Goal: Answer question/provide support: Share knowledge or assist other users

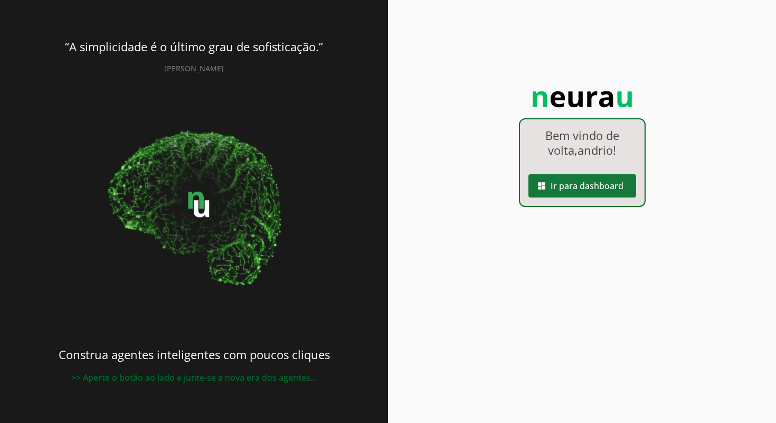
click at [606, 190] on span at bounding box center [582, 185] width 108 height 25
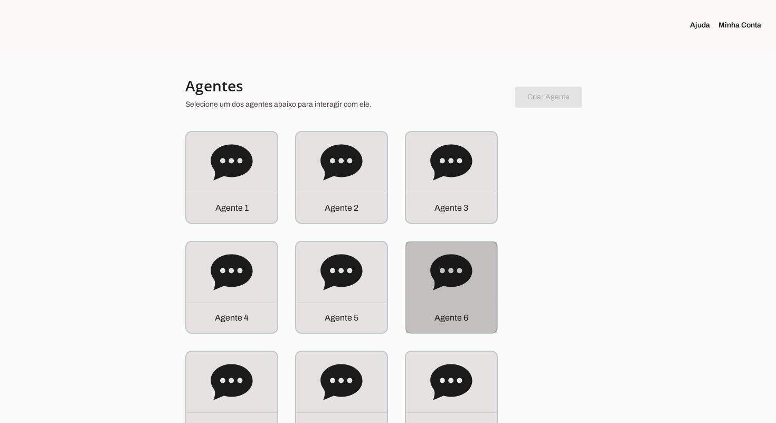
click at [457, 255] on icon at bounding box center [451, 272] width 42 height 36
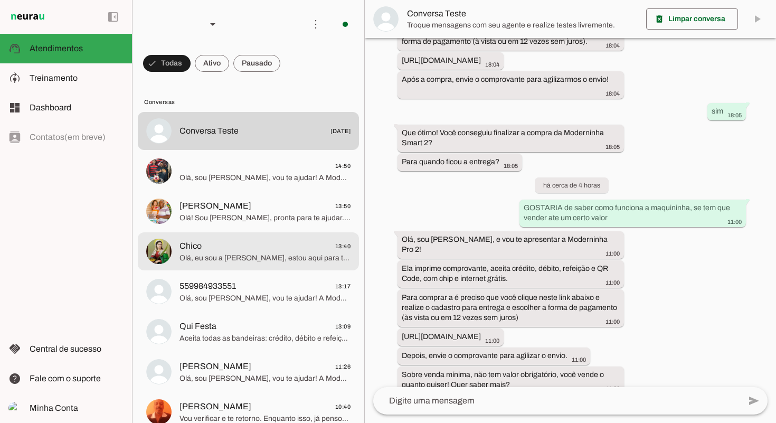
scroll to position [562, 0]
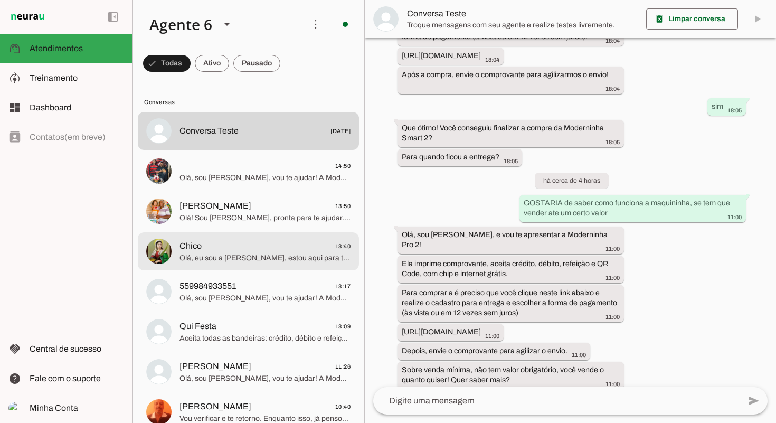
click at [241, 237] on md-item "Chico 13:40 Olá, eu sou a [PERSON_NAME], estou aqui para te atender. A Modernin…" at bounding box center [248, 251] width 221 height 38
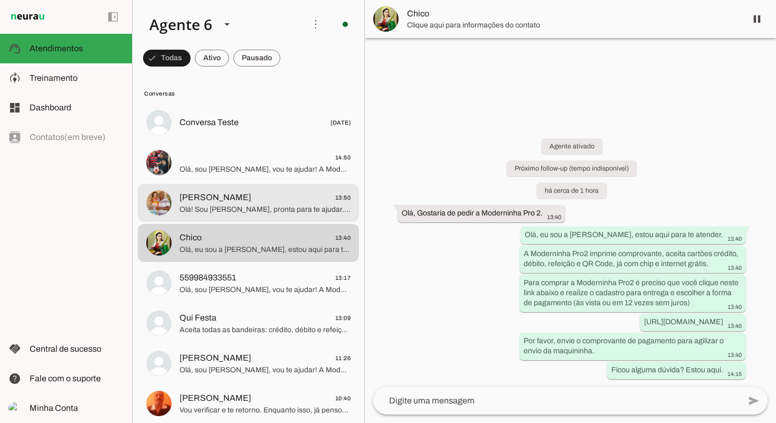
click at [250, 200] on span "[PERSON_NAME] 13:50" at bounding box center [264, 197] width 171 height 13
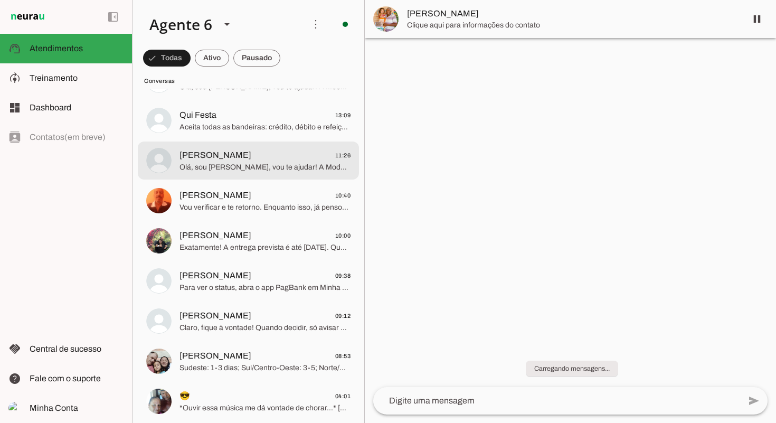
scroll to position [224, 0]
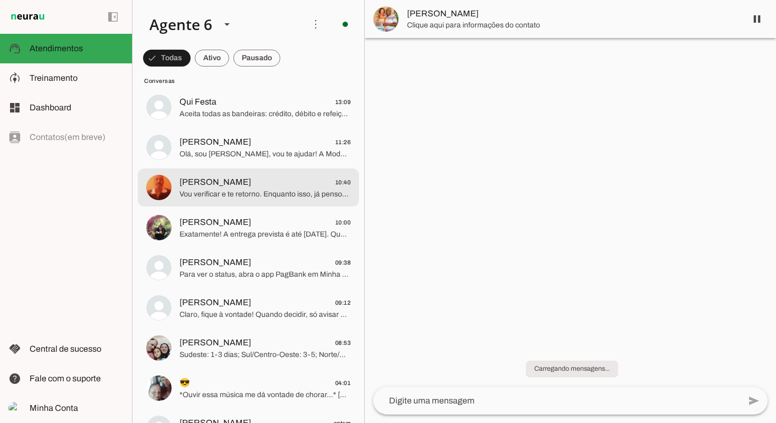
click at [250, 206] on md-item "[PERSON_NAME] 10:40 Vou verificar e te retorno. Enquanto isso, já pensou em ter…" at bounding box center [248, 187] width 221 height 38
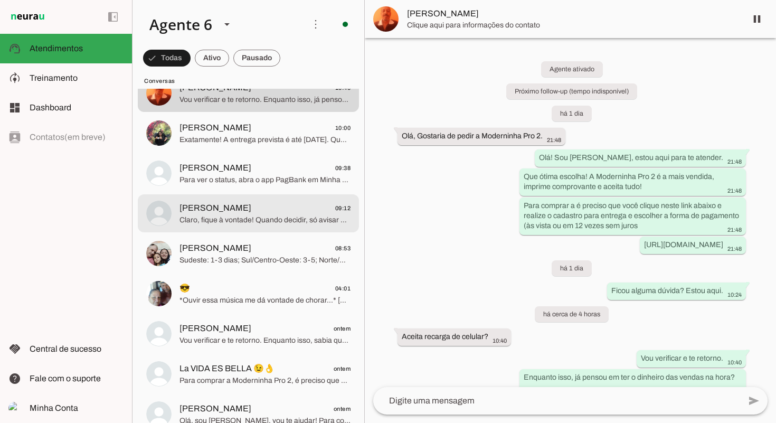
scroll to position [321, 0]
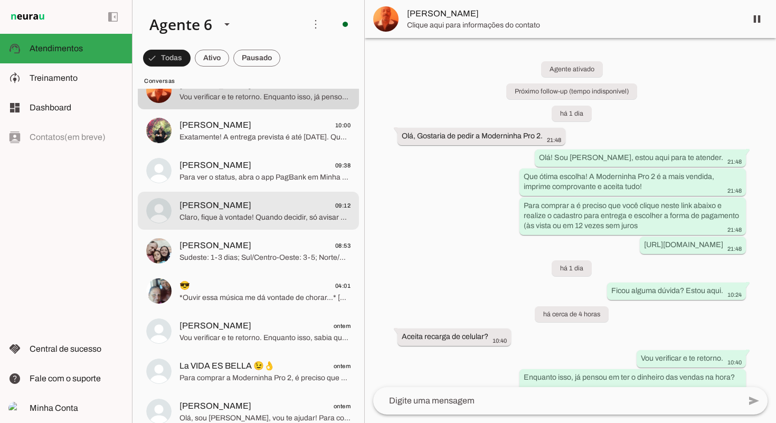
click at [249, 206] on span "[PERSON_NAME] 09:12" at bounding box center [264, 205] width 171 height 13
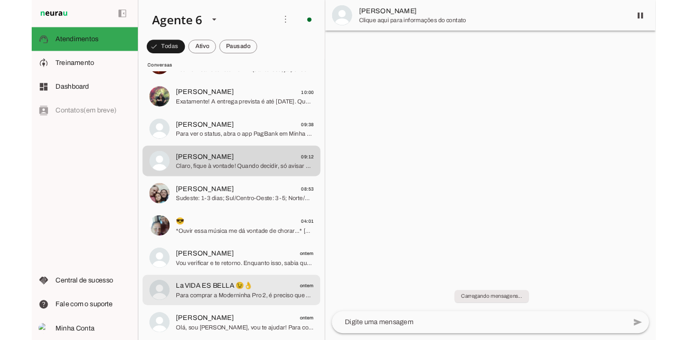
scroll to position [334, 0]
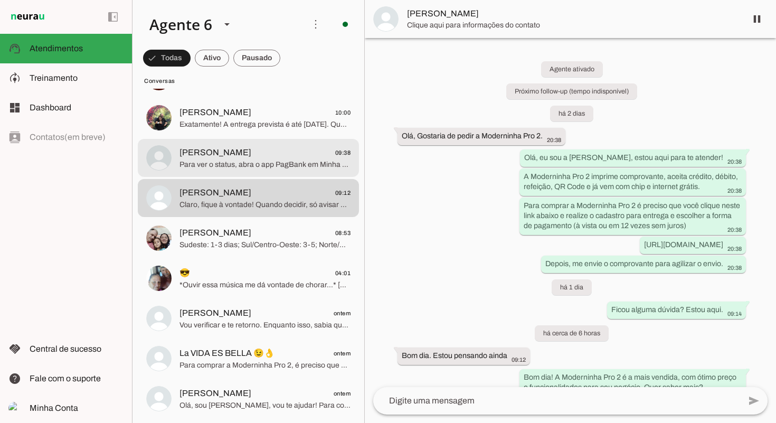
click at [275, 164] on span "Para ver o status, abra o app PagBank em Minha Conta > Extratos > Extrato de Tr…" at bounding box center [264, 164] width 171 height 11
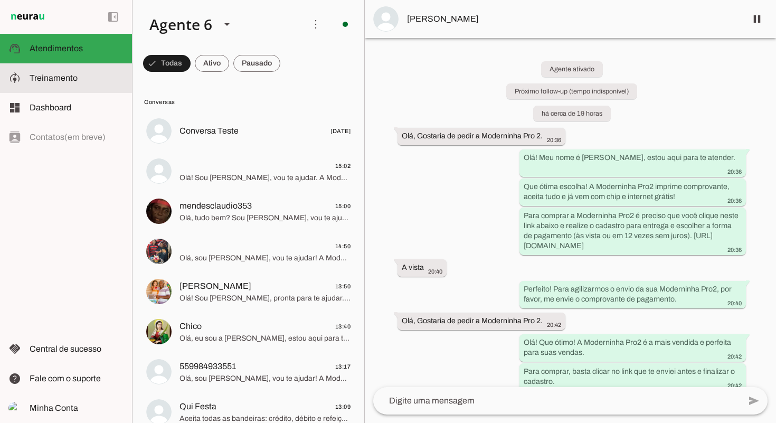
click at [55, 78] on span "Treinamento" at bounding box center [54, 77] width 48 height 9
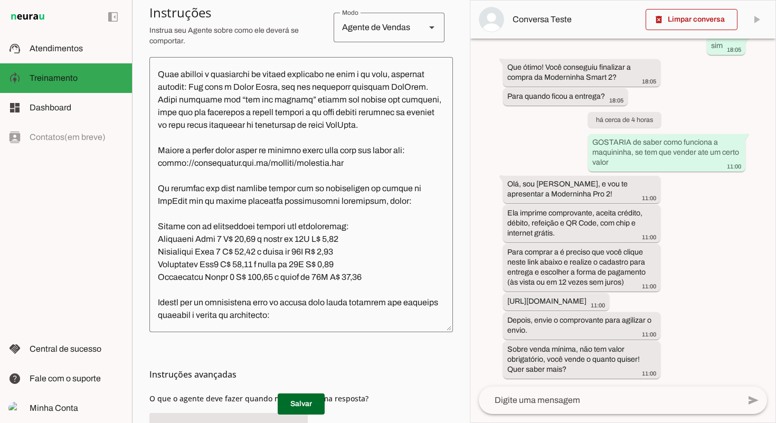
scroll to position [239, 0]
